Goal: Task Accomplishment & Management: Manage account settings

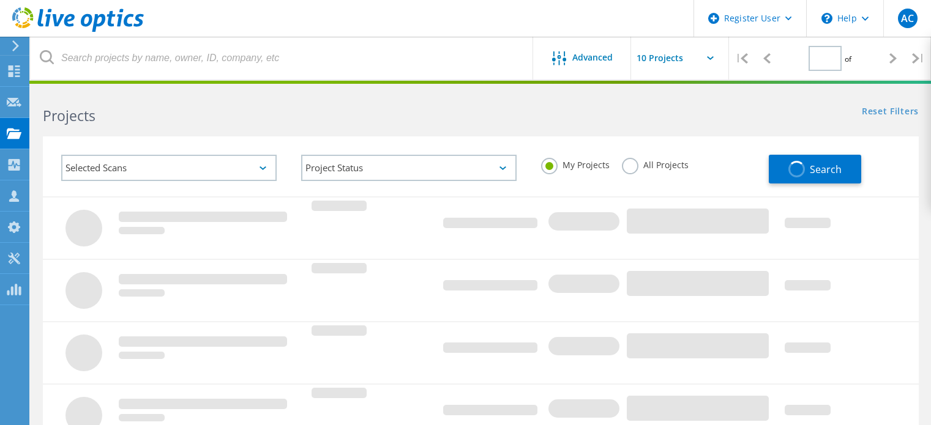
type input "1"
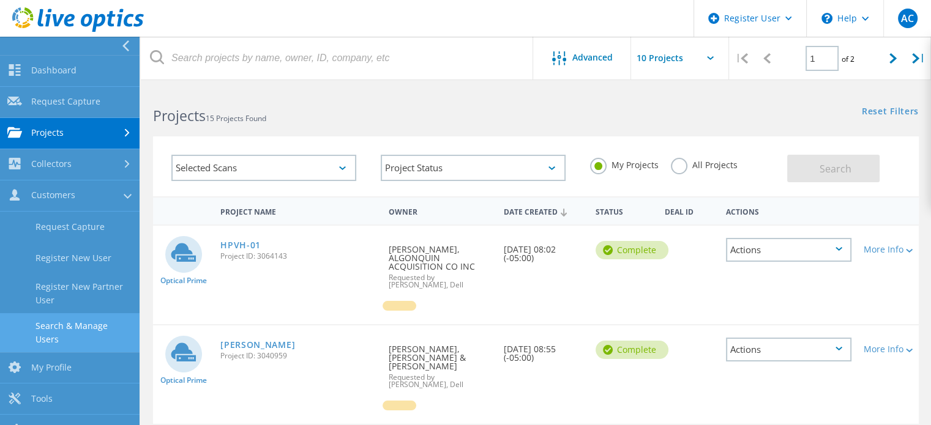
click at [107, 324] on link "Search & Manage Users" at bounding box center [70, 332] width 140 height 39
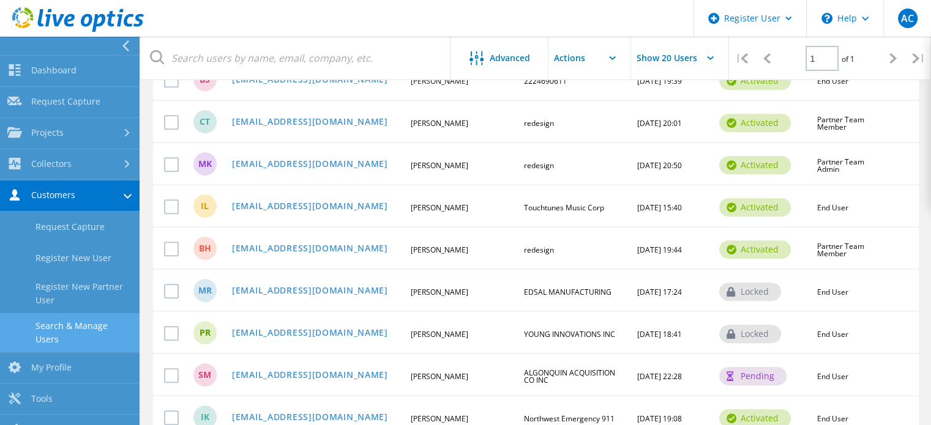
scroll to position [704, 0]
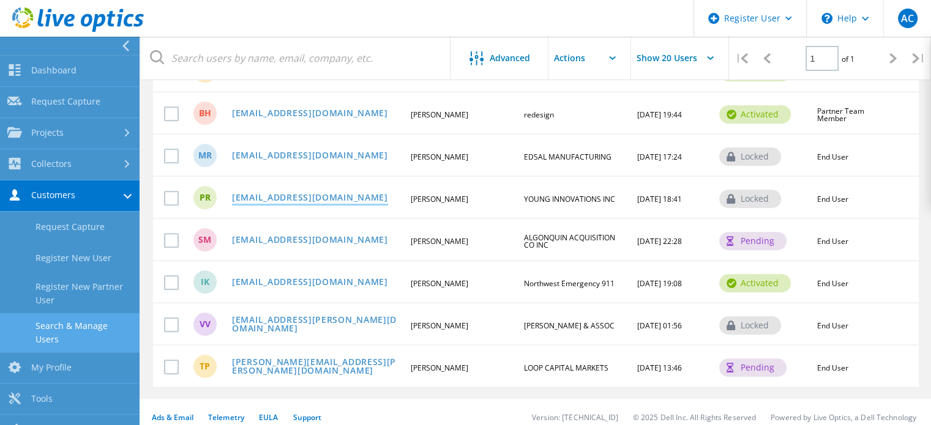
click at [345, 193] on link "[EMAIL_ADDRESS][DOMAIN_NAME]" at bounding box center [310, 198] width 156 height 10
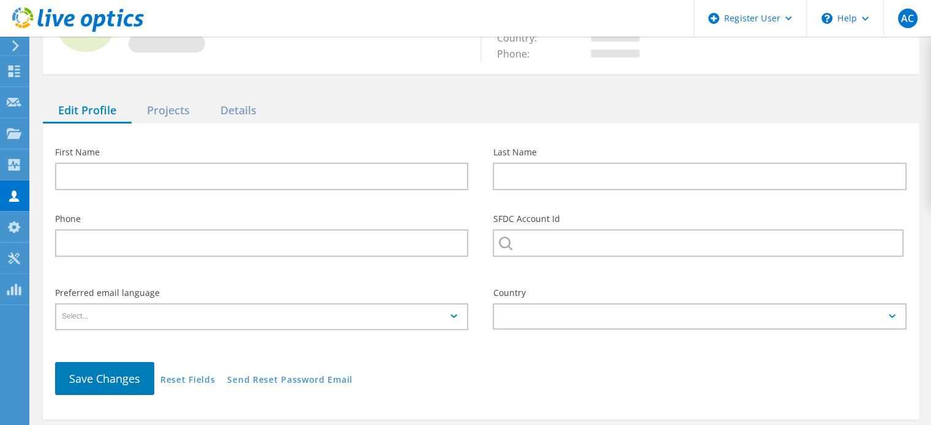
type input "[PERSON_NAME]"
type input "YOUNG INNOVATIONS INC"
type input "English"
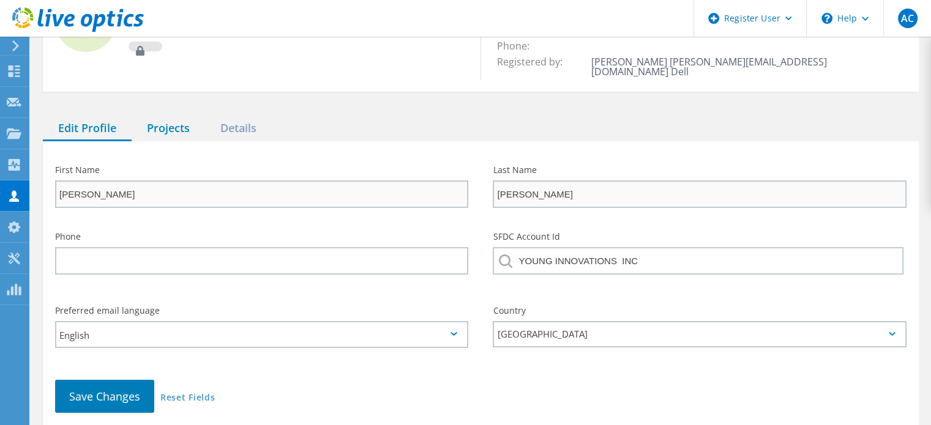
click at [160, 126] on div "Projects" at bounding box center [168, 128] width 73 height 25
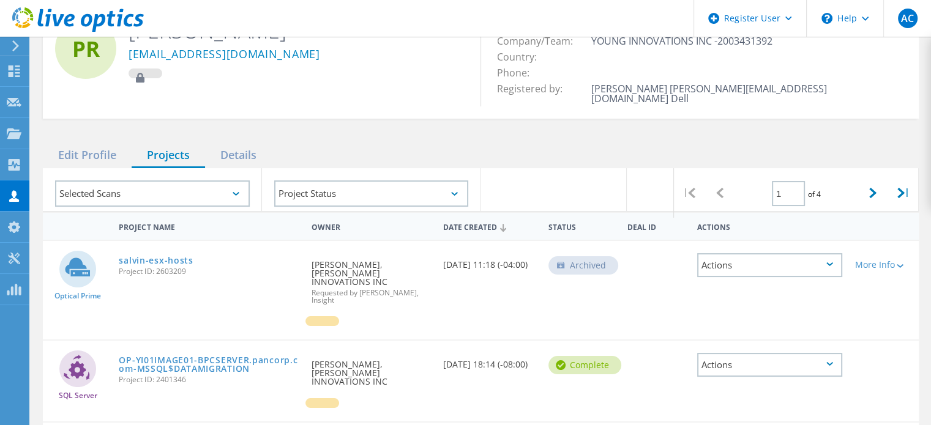
scroll to position [0, 0]
